Goal: Check status: Check status

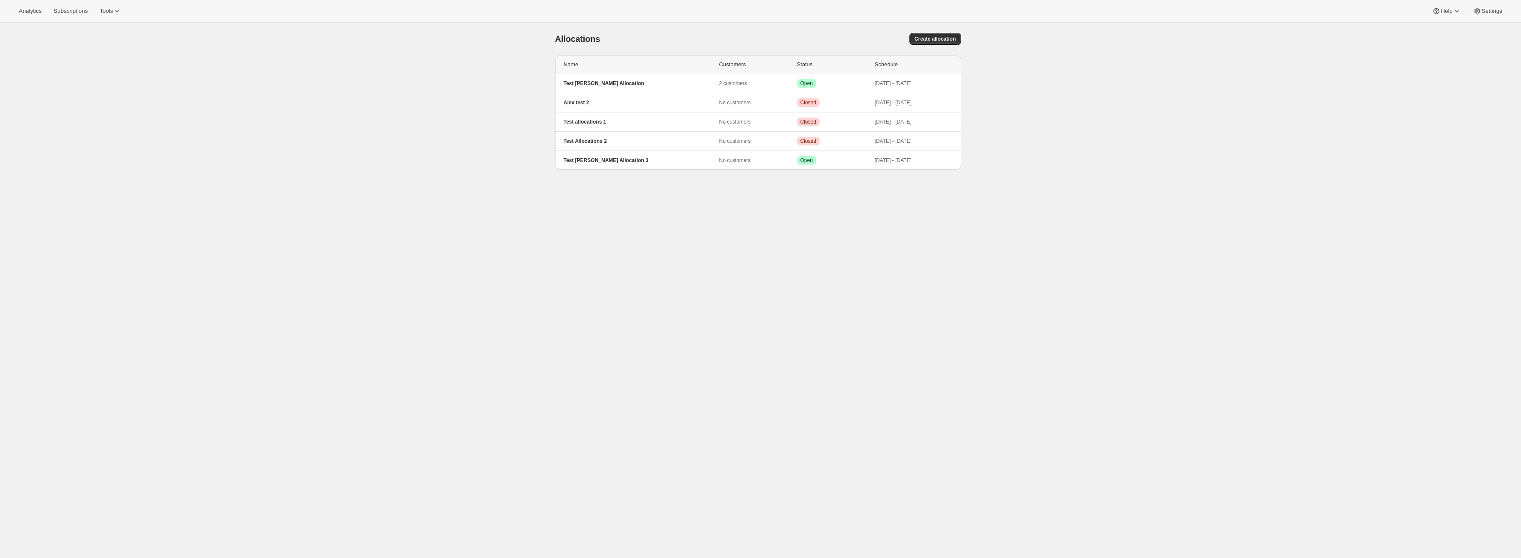
click at [432, 194] on div "[object Object]. This page is ready Allocations Create allocation Name Customer…" at bounding box center [758, 302] width 1516 height 558
click at [585, 159] on p "Test [PERSON_NAME] Allocation 3" at bounding box center [642, 160] width 156 height 7
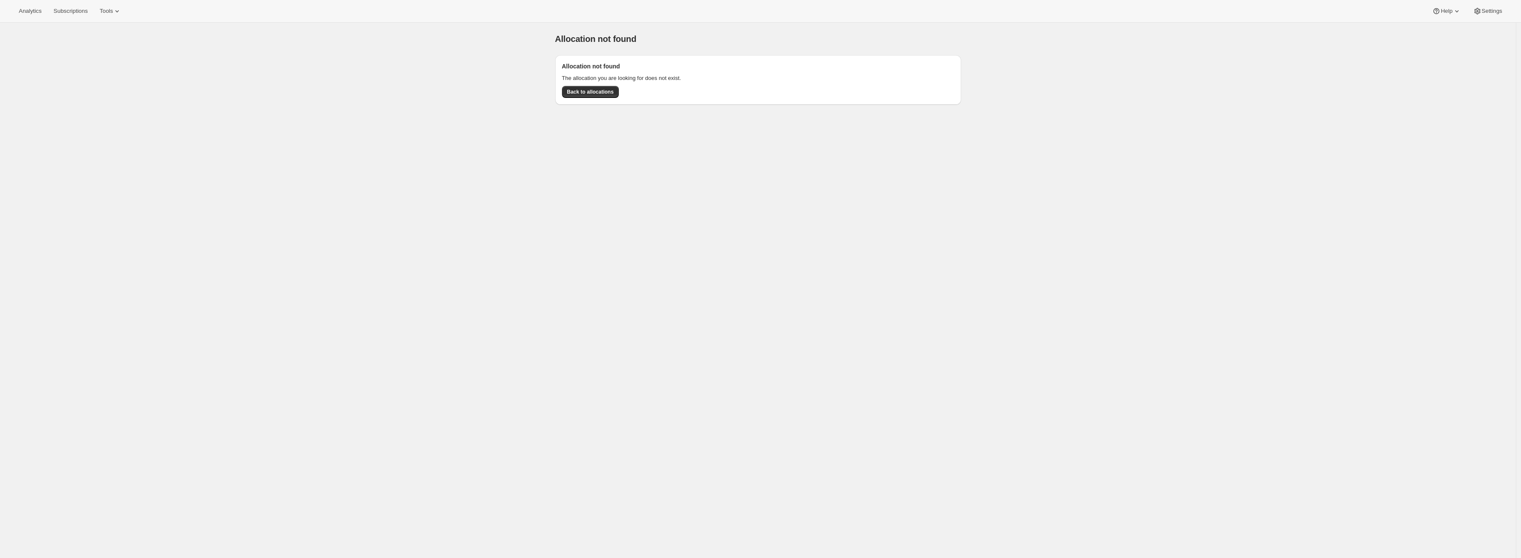
click at [560, 38] on span "Allocation not found" at bounding box center [595, 38] width 81 height 9
click at [571, 87] on button "Back to allocations" at bounding box center [590, 92] width 57 height 12
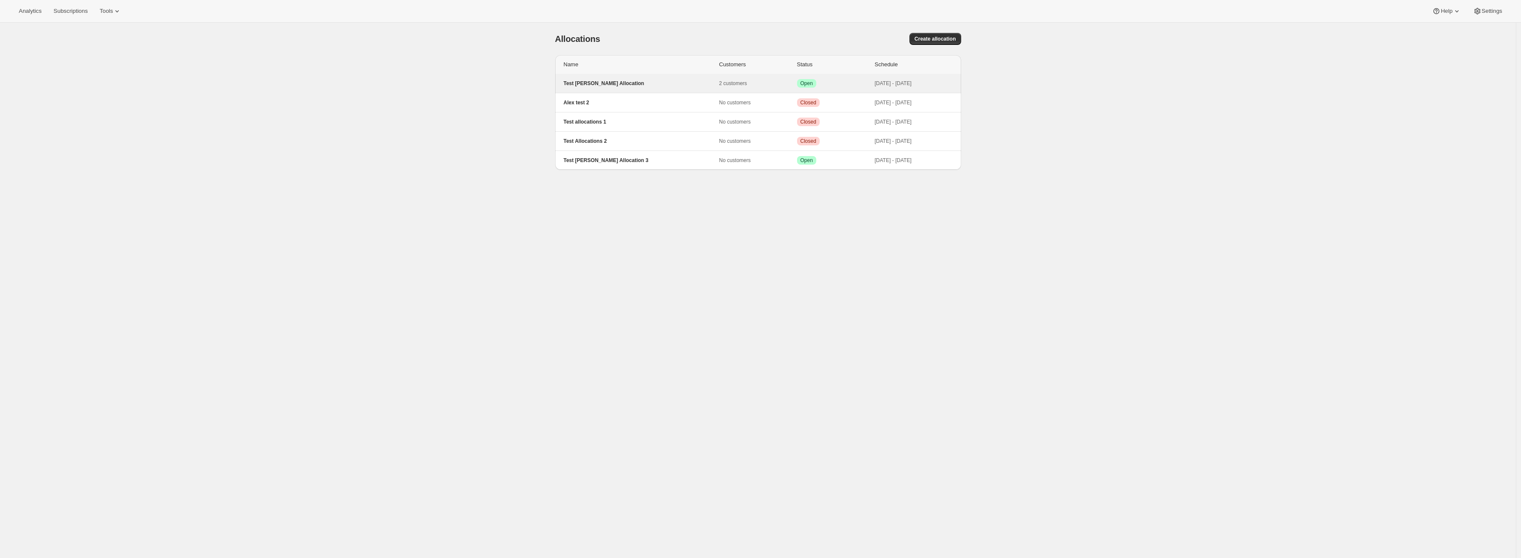
click at [609, 85] on p "Test [PERSON_NAME] Allocation" at bounding box center [642, 83] width 156 height 7
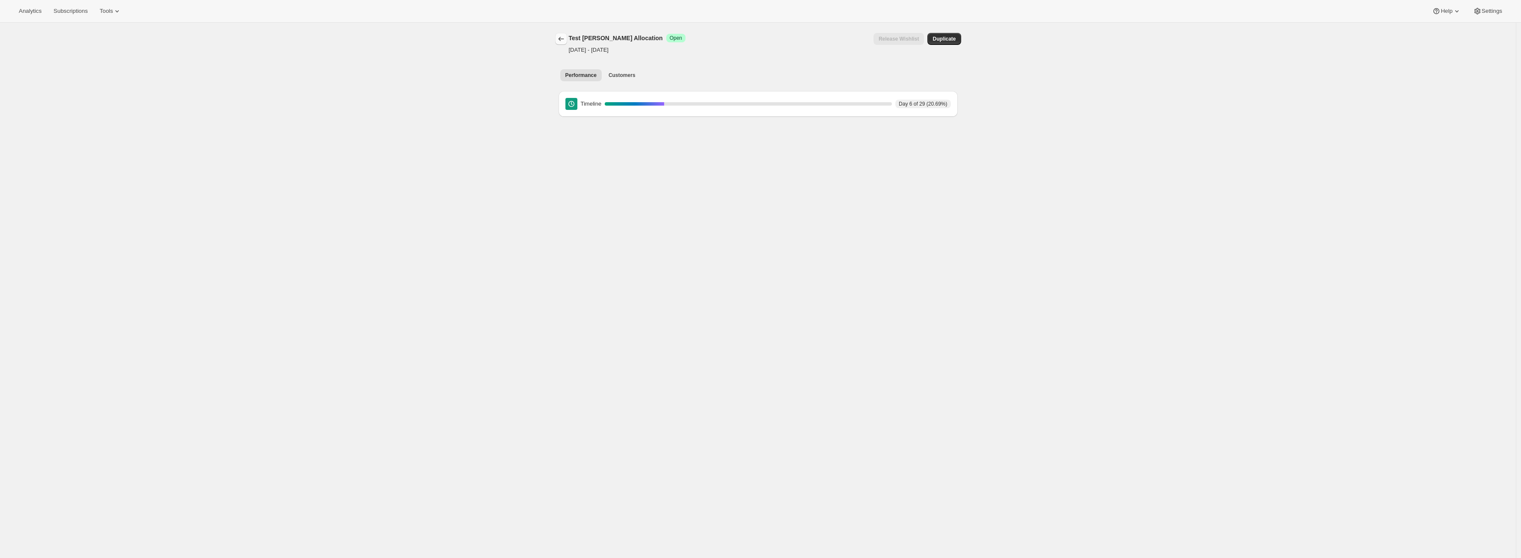
click at [562, 44] on button "Allocations" at bounding box center [561, 39] width 12 height 12
